Goal: Use online tool/utility: Utilize a website feature to perform a specific function

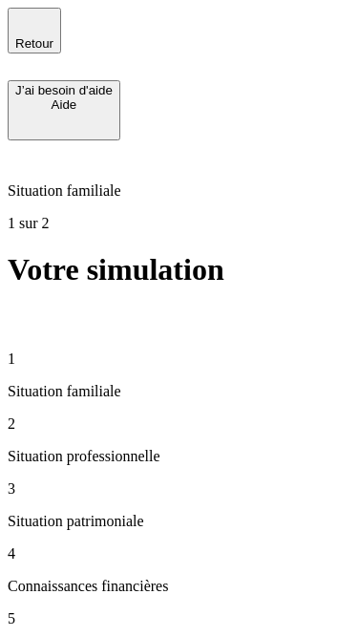
click at [203, 140] on div "Situation familiale 1 sur 2" at bounding box center [179, 186] width 343 height 92
click at [148, 416] on div "2 Situation professionnelle" at bounding box center [179, 441] width 343 height 50
click at [31, 309] on icon at bounding box center [19, 320] width 23 height 23
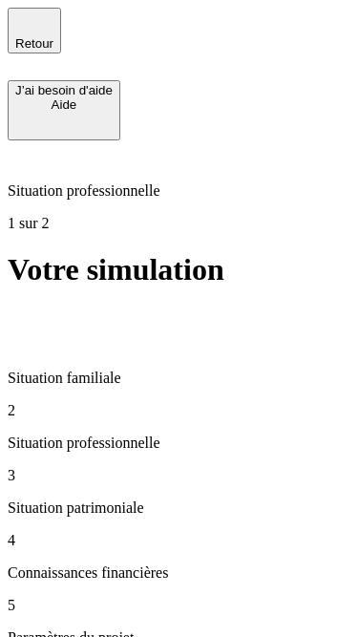
type input "100 000"
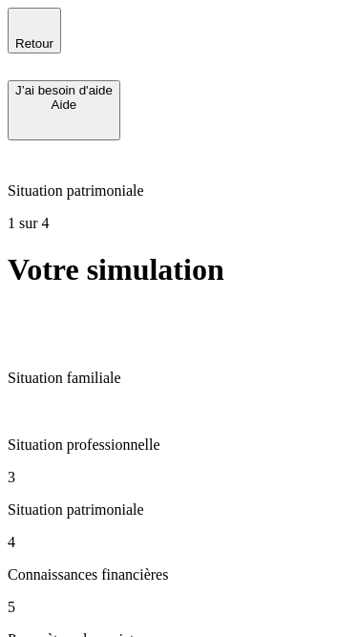
click at [205, 140] on div "Situation patrimoniale 2 sur 4" at bounding box center [179, 186] width 343 height 92
click at [122, 437] on p "Situation professionnelle" at bounding box center [179, 445] width 343 height 17
click at [188, 182] on p "Situation professionnelle" at bounding box center [179, 190] width 343 height 17
click at [96, 502] on p "Situation patrimoniale" at bounding box center [179, 510] width 343 height 17
